Goal: Information Seeking & Learning: Learn about a topic

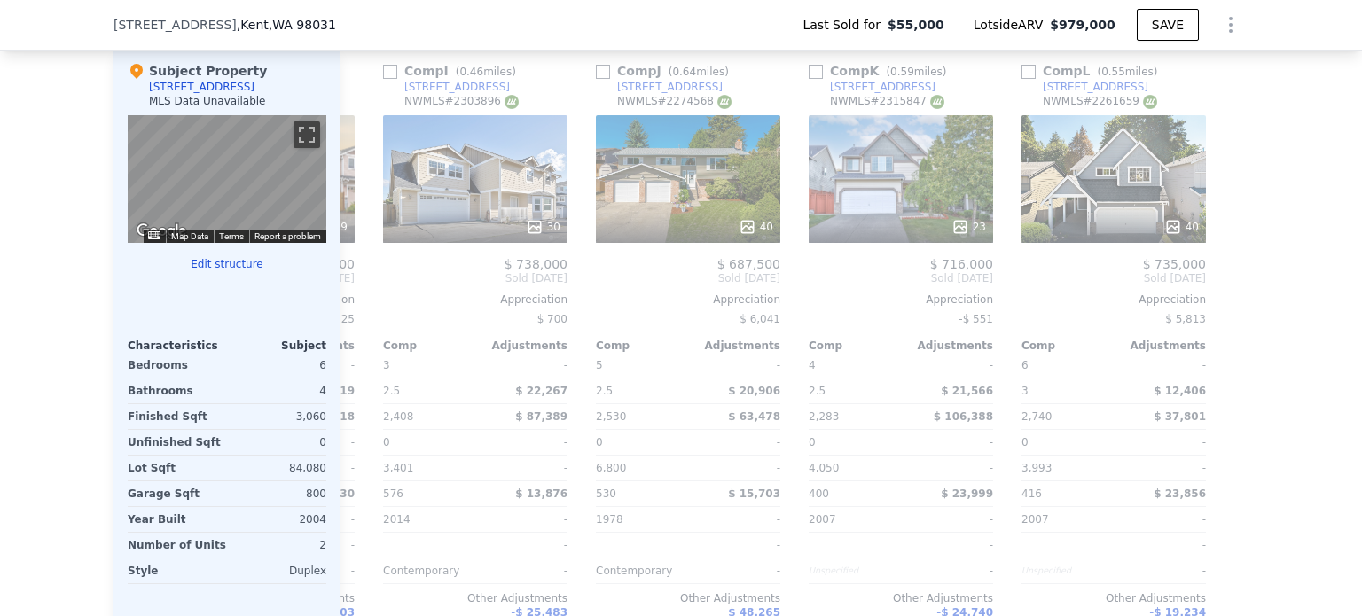
scroll to position [0, 1688]
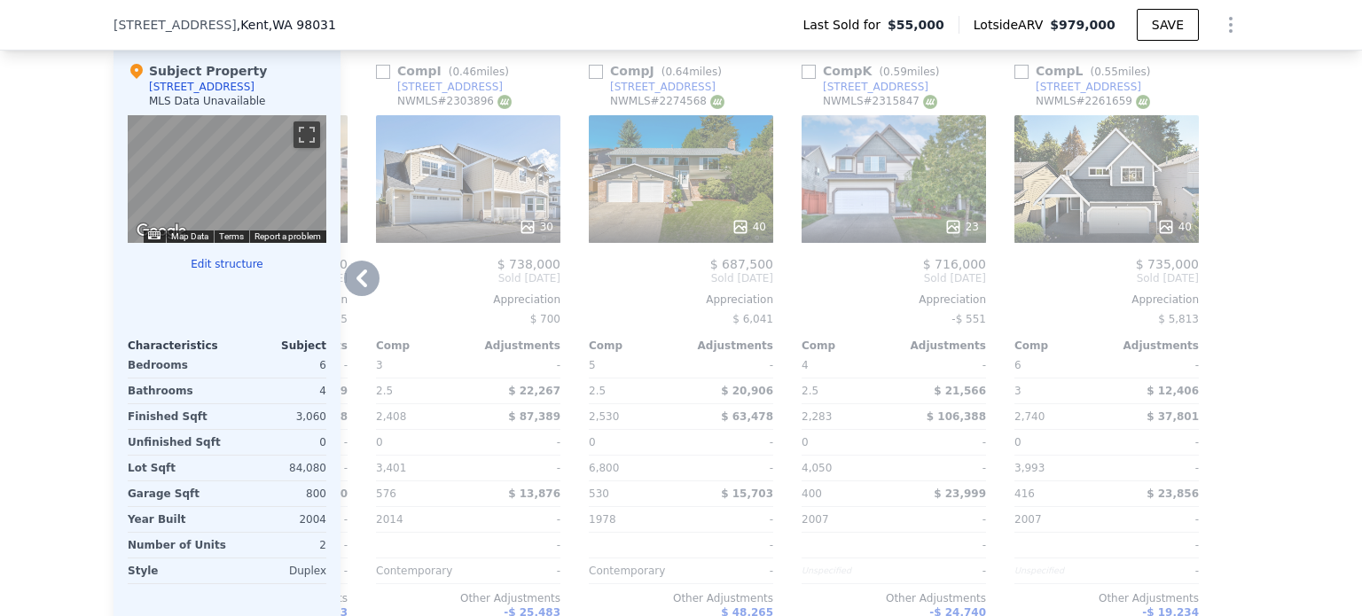
click at [1076, 145] on div "40" at bounding box center [1106, 179] width 184 height 128
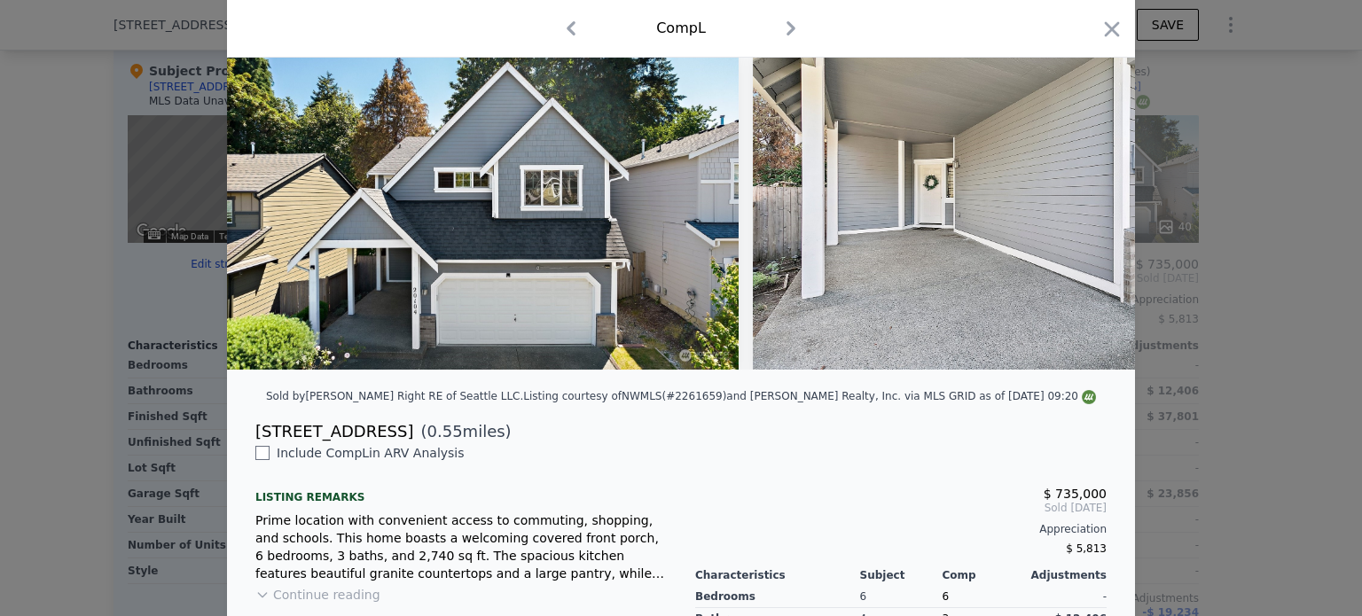
scroll to position [88, 0]
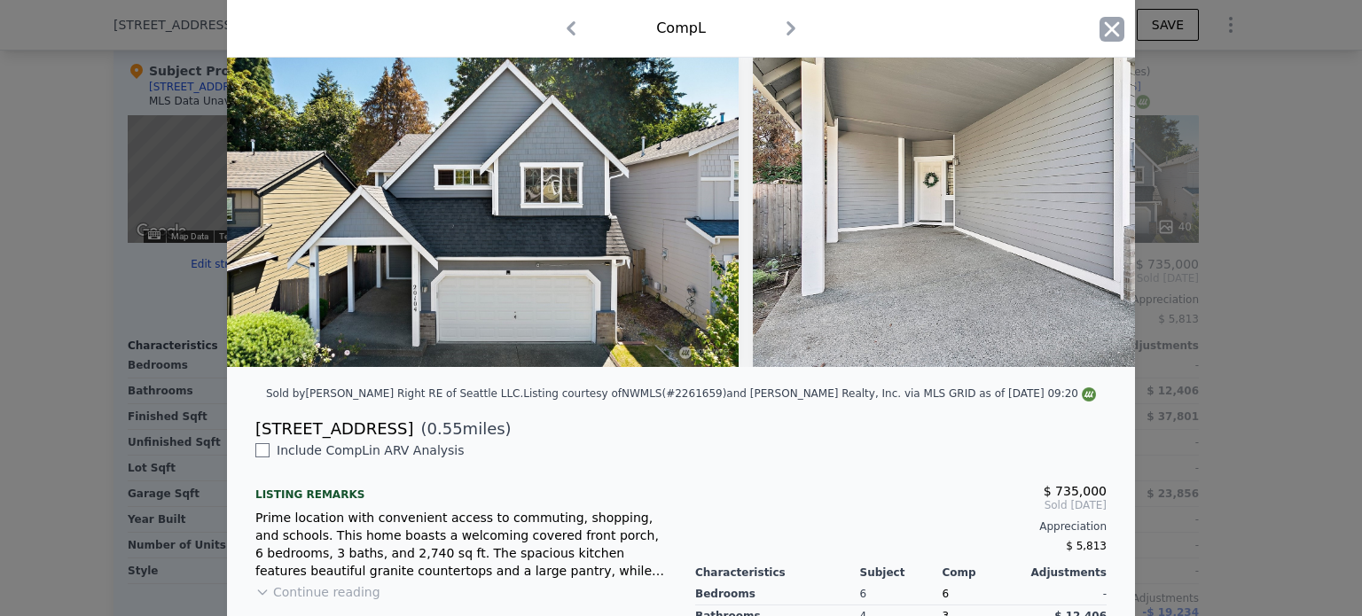
click at [1112, 18] on icon "button" at bounding box center [1111, 29] width 25 height 25
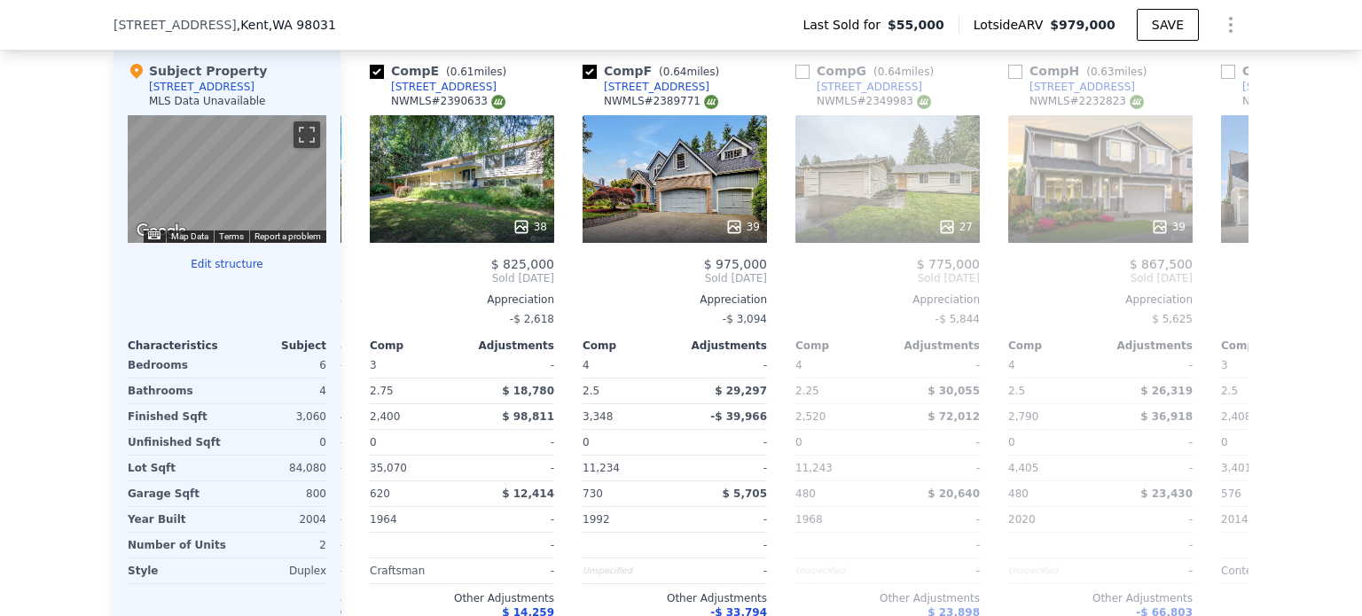
scroll to position [0, 844]
click at [676, 205] on div "39" at bounding box center [674, 179] width 184 height 128
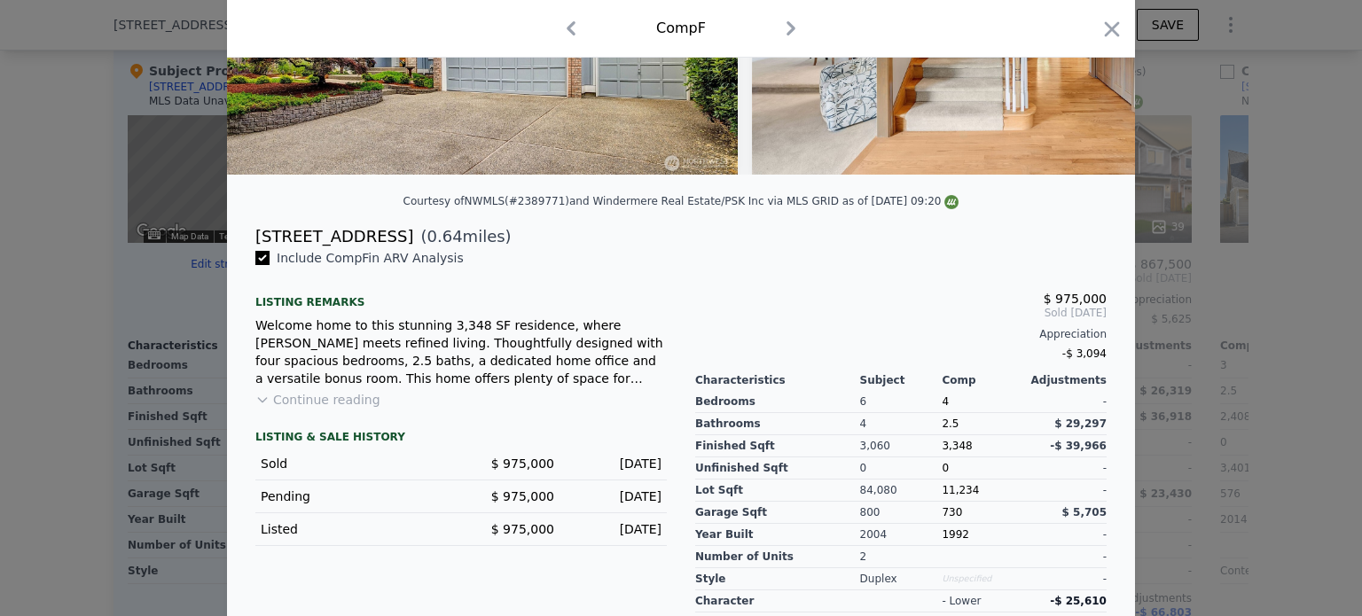
scroll to position [280, 0]
click at [277, 409] on button "Continue reading" at bounding box center [317, 400] width 125 height 18
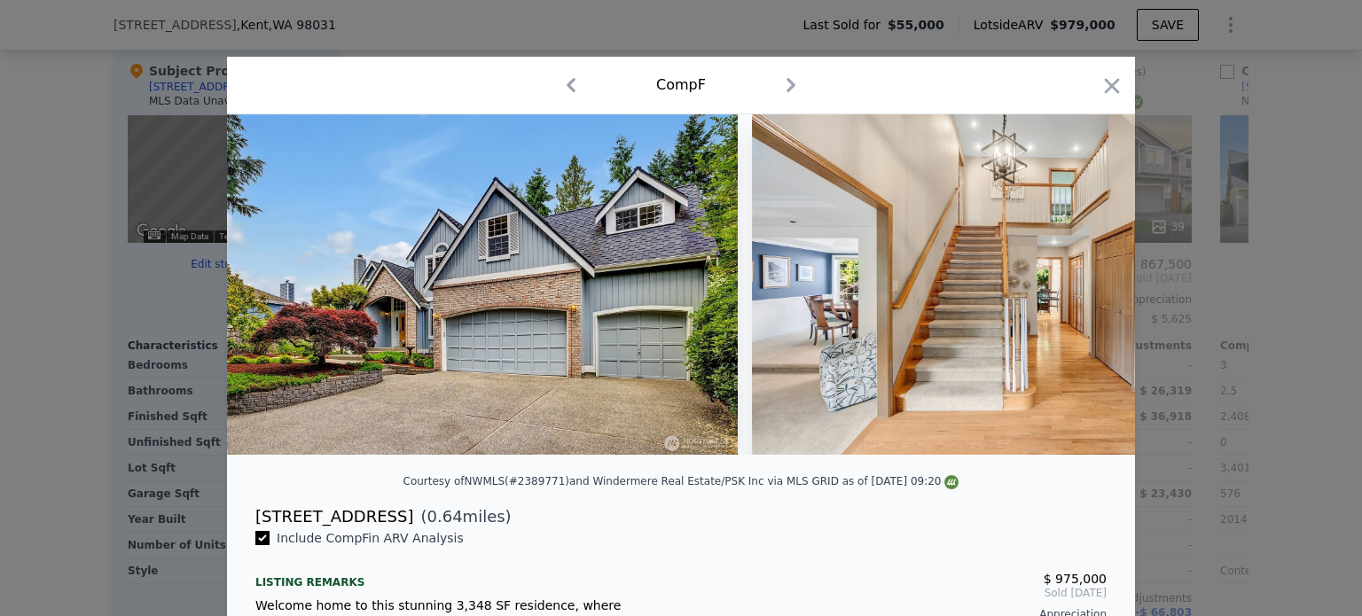
scroll to position [0, 0]
click at [1099, 81] on icon "button" at bounding box center [1111, 86] width 25 height 25
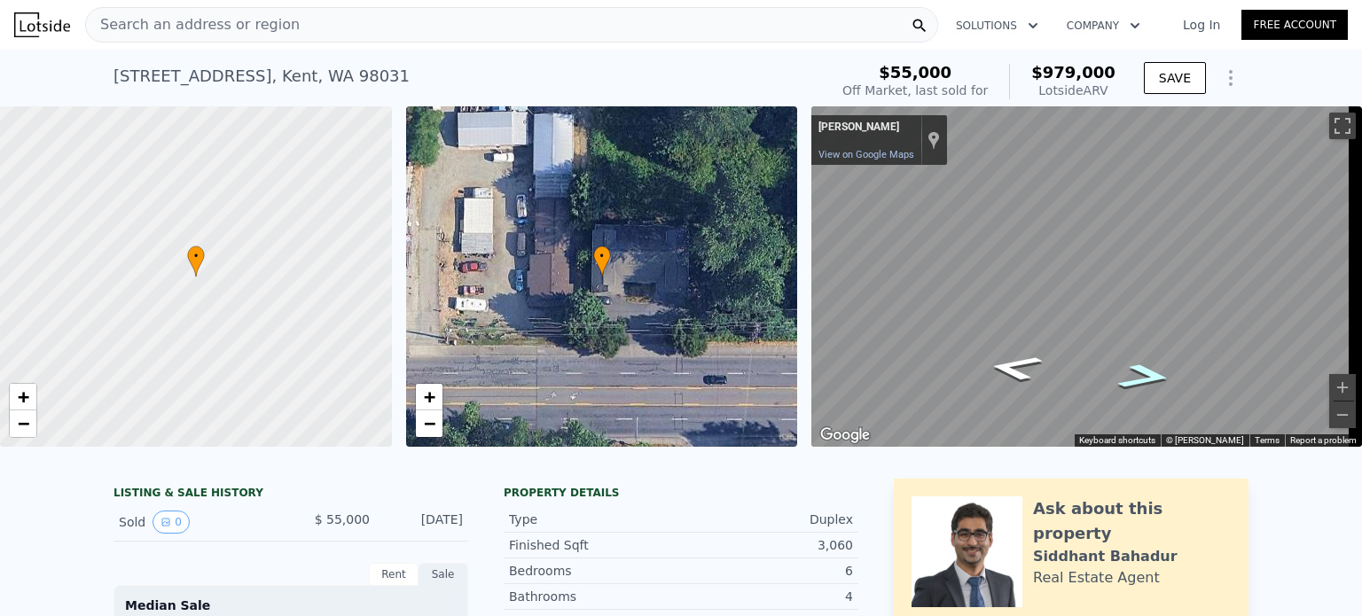
click at [1157, 379] on icon "Go East" at bounding box center [1145, 376] width 101 height 38
click at [1020, 364] on icon "Go West" at bounding box center [1015, 367] width 101 height 38
